Goal: Task Accomplishment & Management: Manage account settings

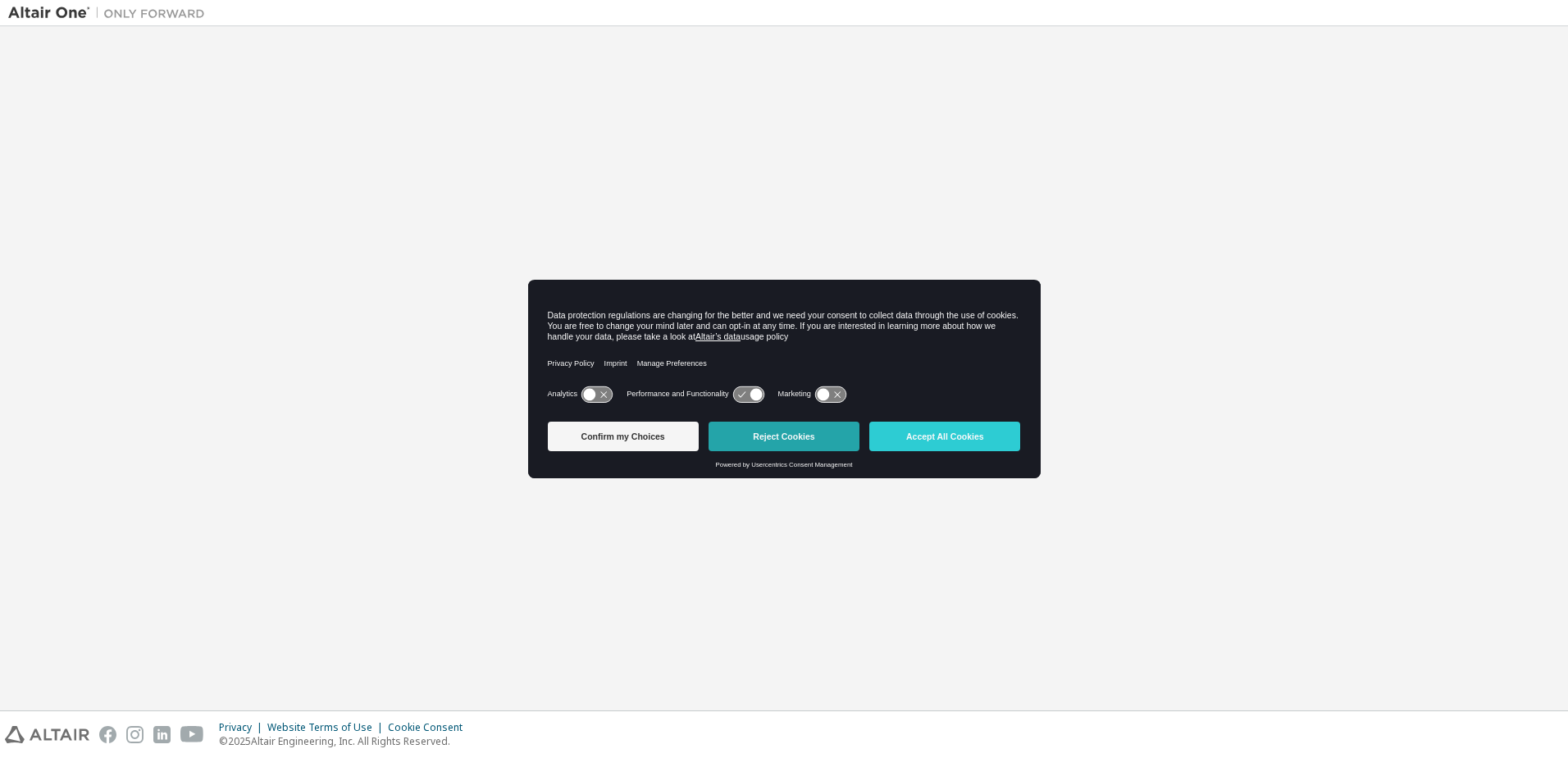
click at [826, 436] on button "Reject Cookies" at bounding box center [784, 436] width 151 height 30
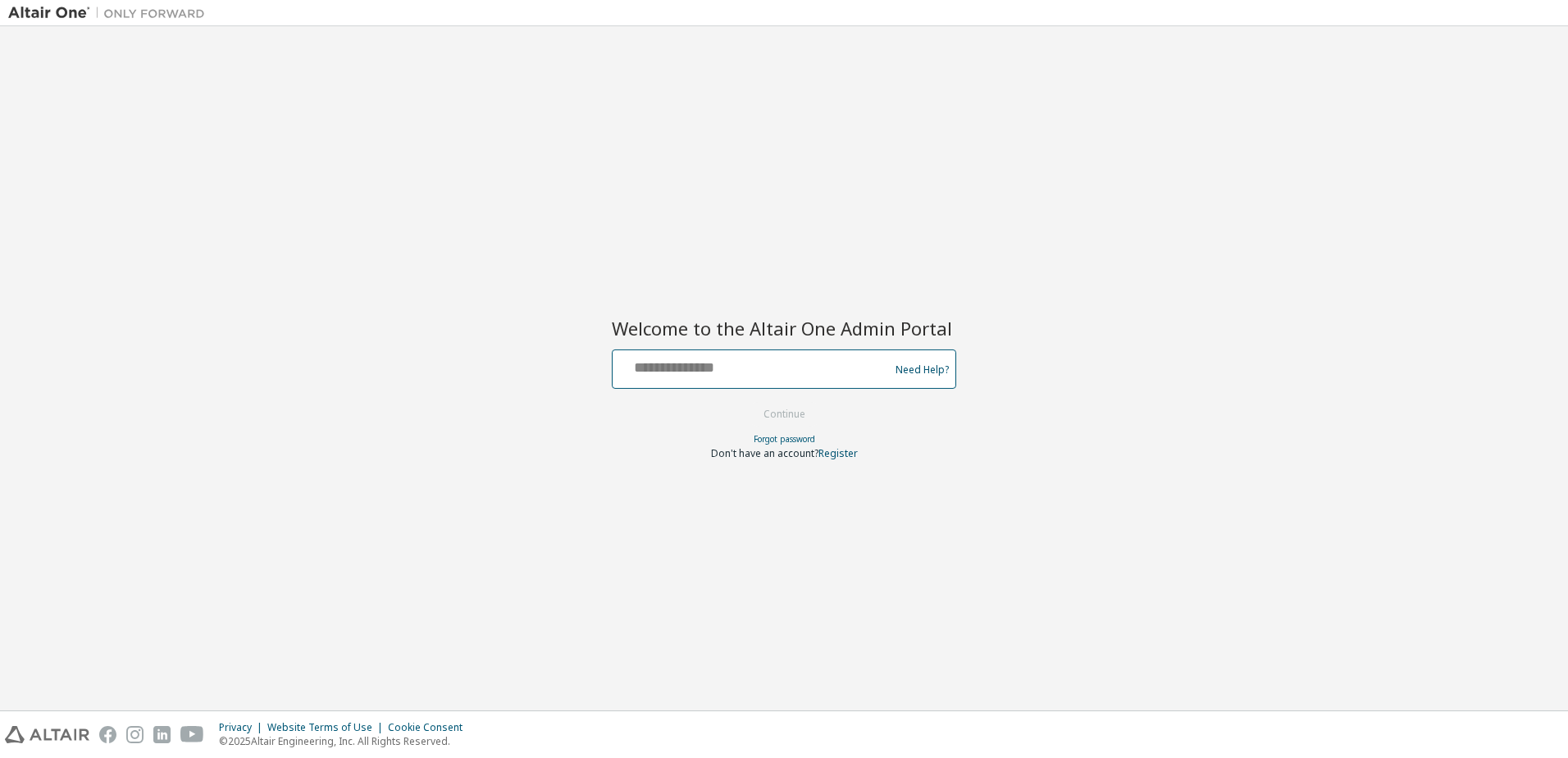
click at [732, 373] on input "text" at bounding box center [752, 365] width 268 height 24
type input "**********"
click at [804, 419] on button "Continue" at bounding box center [784, 414] width 76 height 25
